Goal: Navigation & Orientation: Find specific page/section

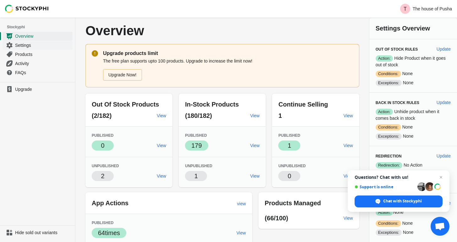
click at [28, 43] on span "Settings" at bounding box center [43, 45] width 56 height 6
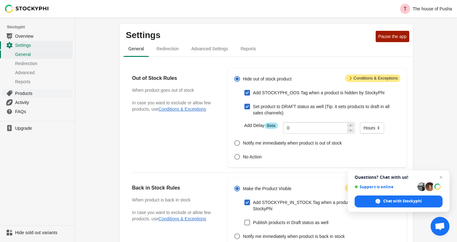
click at [29, 91] on span "Products" at bounding box center [43, 93] width 56 height 6
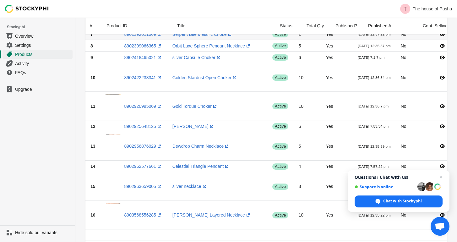
scroll to position [149, 0]
